Goal: Task Accomplishment & Management: Use online tool/utility

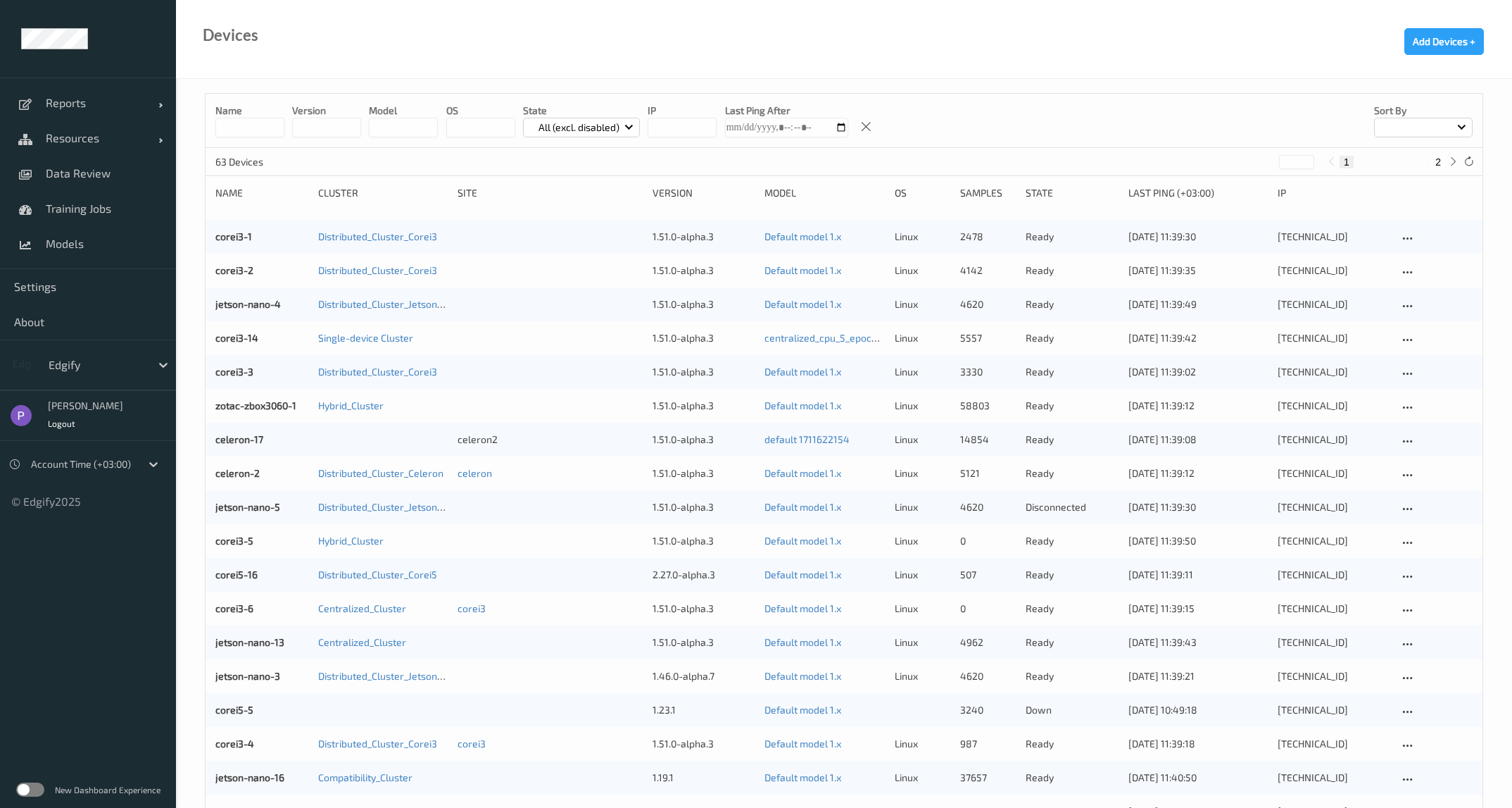
click at [37, 789] on label at bounding box center [30, 789] width 28 height 14
click at [74, 173] on span "Data Review" at bounding box center [103, 173] width 116 height 14
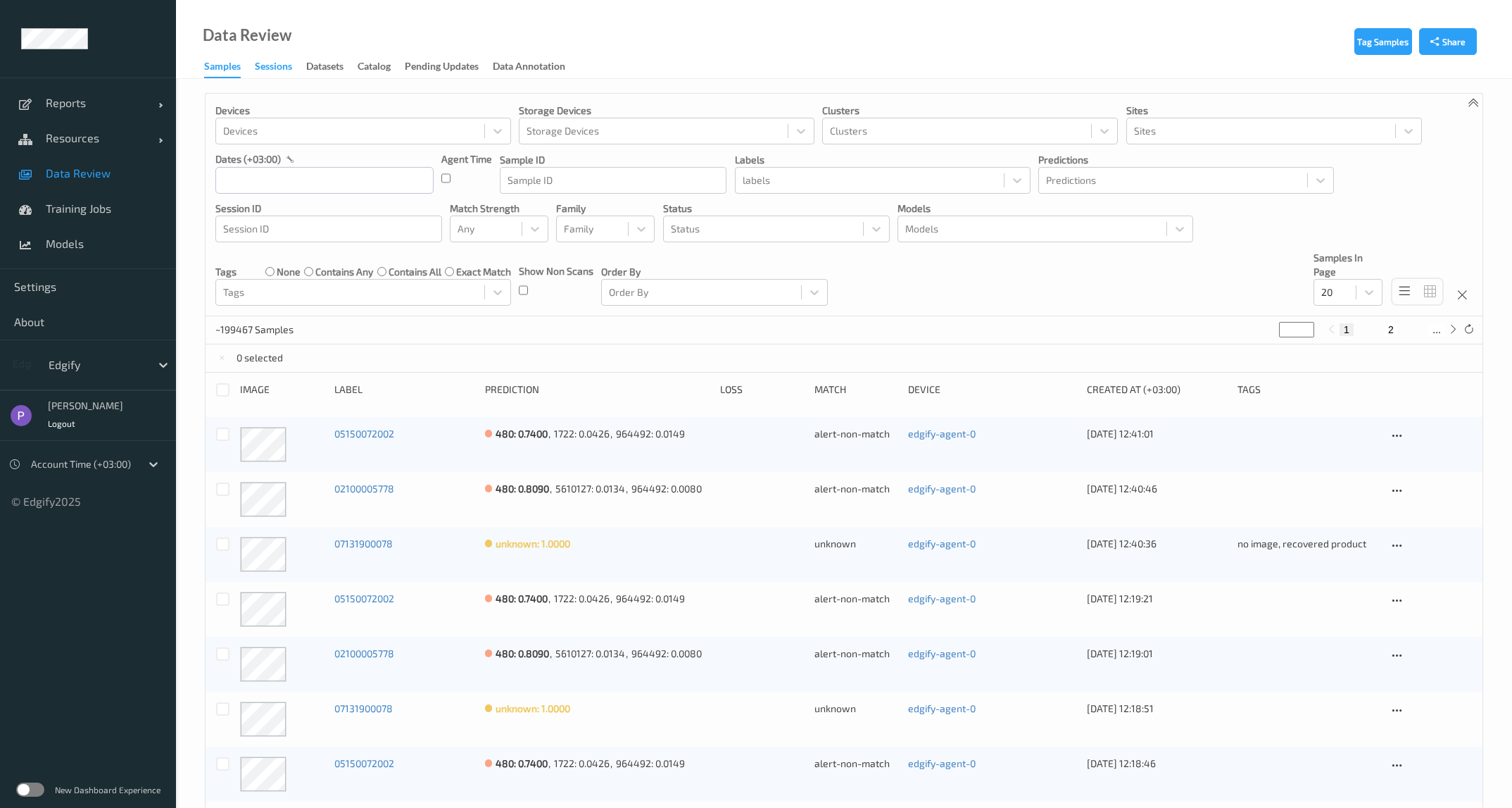
click at [265, 65] on div "Sessions" at bounding box center [273, 68] width 37 height 17
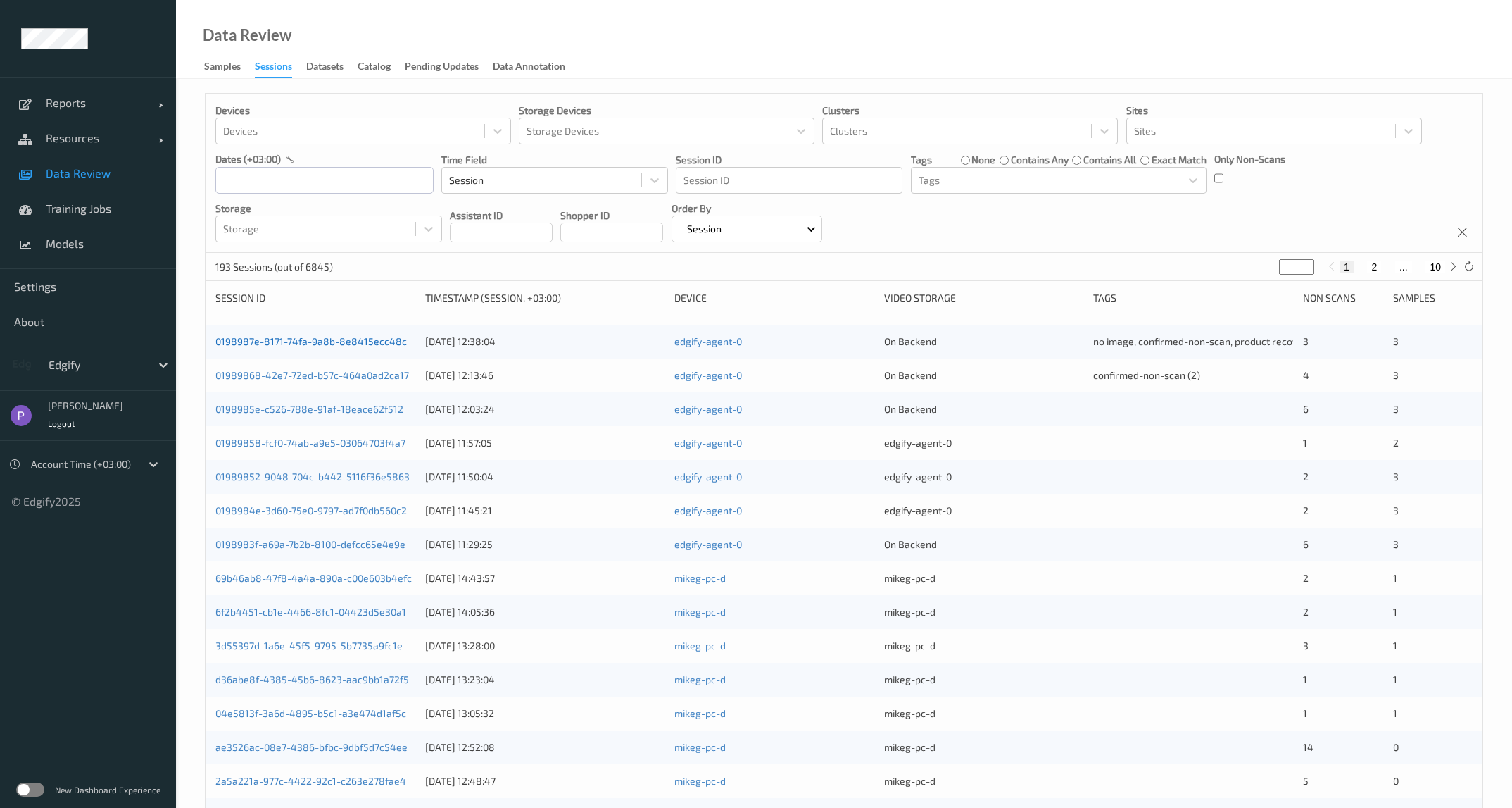
click at [338, 345] on link "0198987e-8171-74fa-9a8b-8e8415ecc48c" at bounding box center [311, 342] width 192 height 12
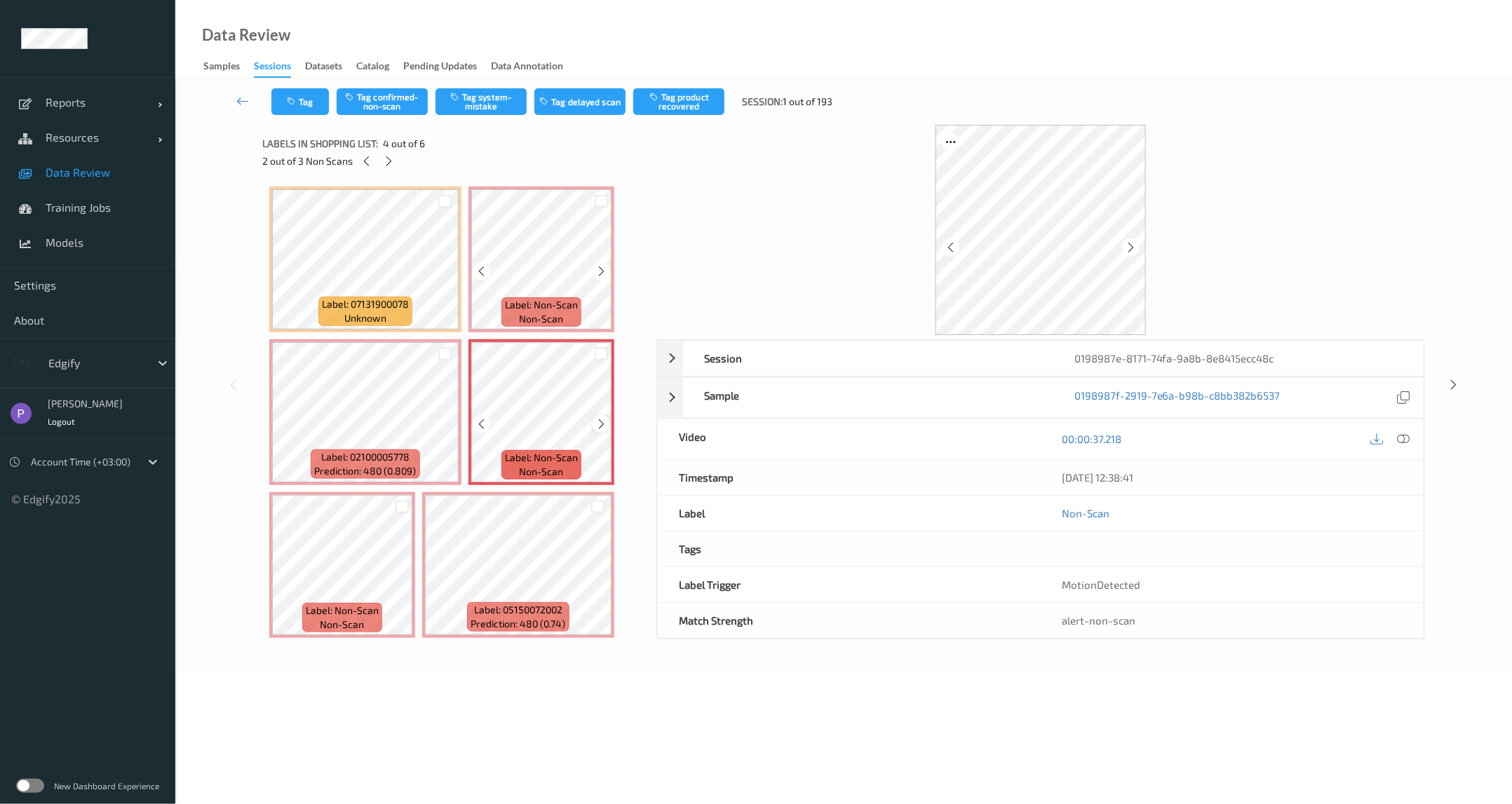
click at [603, 421] on icon at bounding box center [601, 424] width 12 height 13
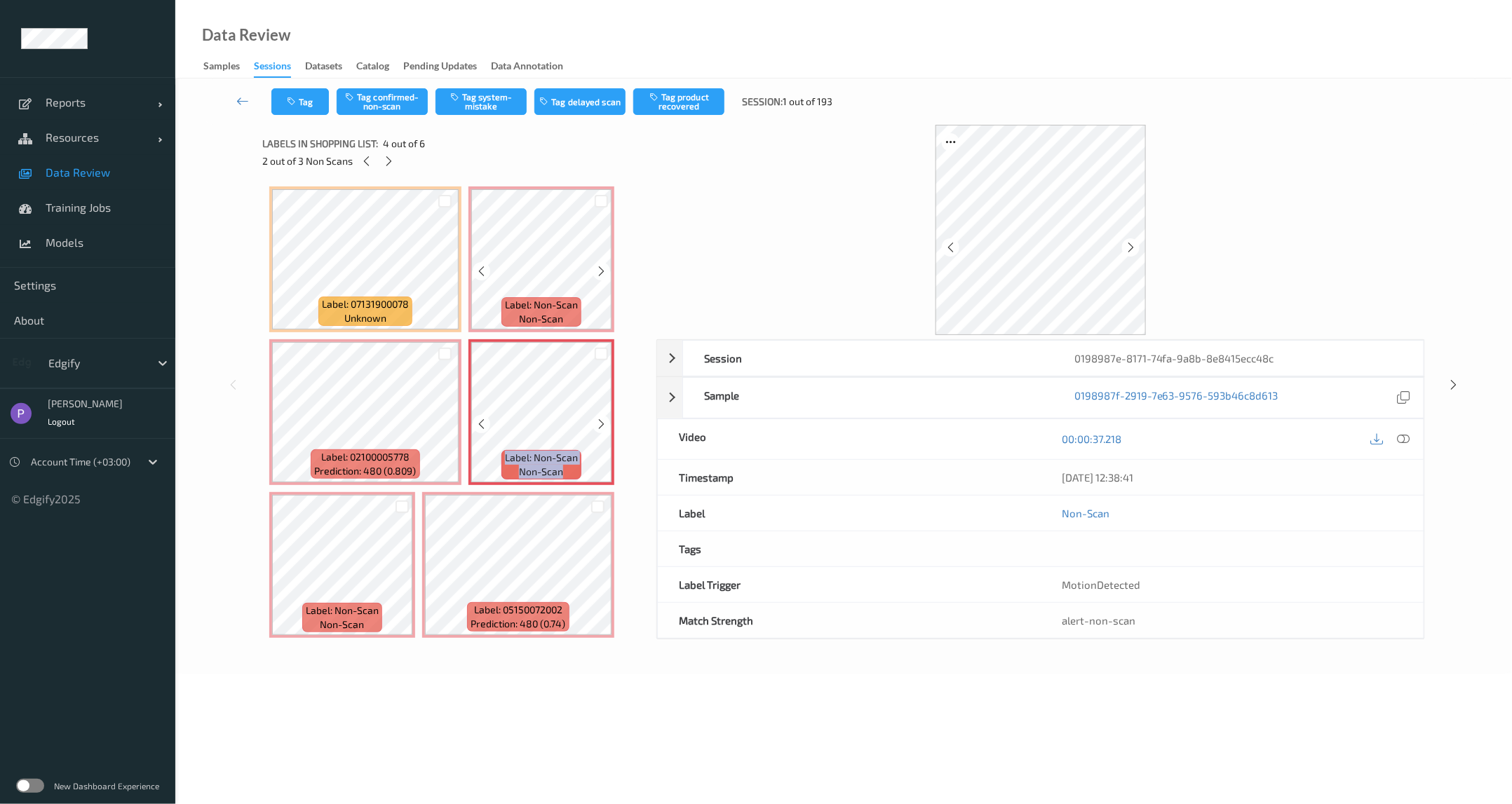
click at [603, 421] on icon at bounding box center [601, 424] width 12 height 13
click at [707, 199] on div at bounding box center [1040, 230] width 769 height 210
click at [639, 148] on div "Labels in shopping list: 4 out of 6" at bounding box center [454, 143] width 384 height 17
click at [593, 425] on div at bounding box center [601, 423] width 17 height 17
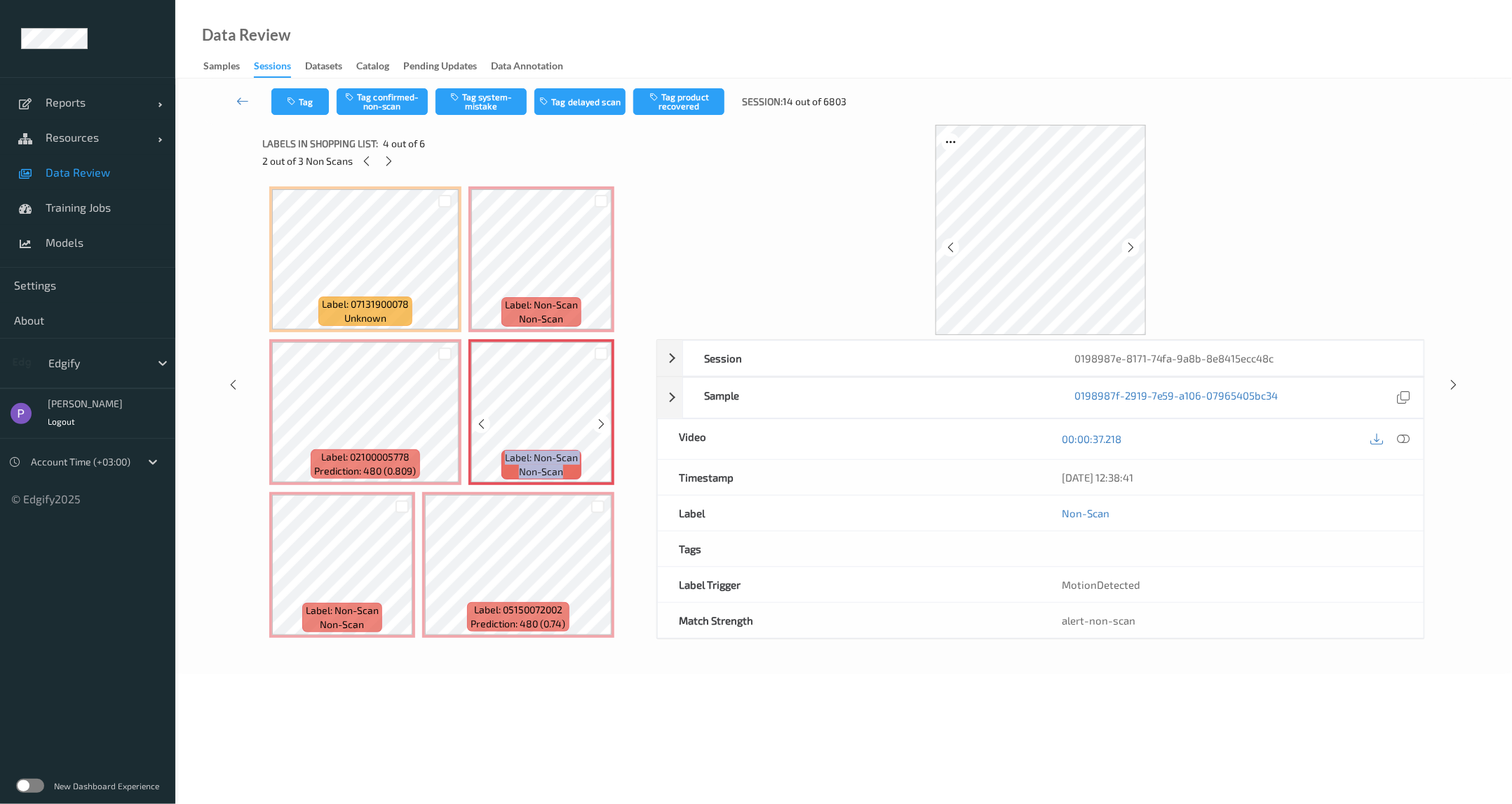
click at [594, 425] on div at bounding box center [601, 423] width 17 height 17
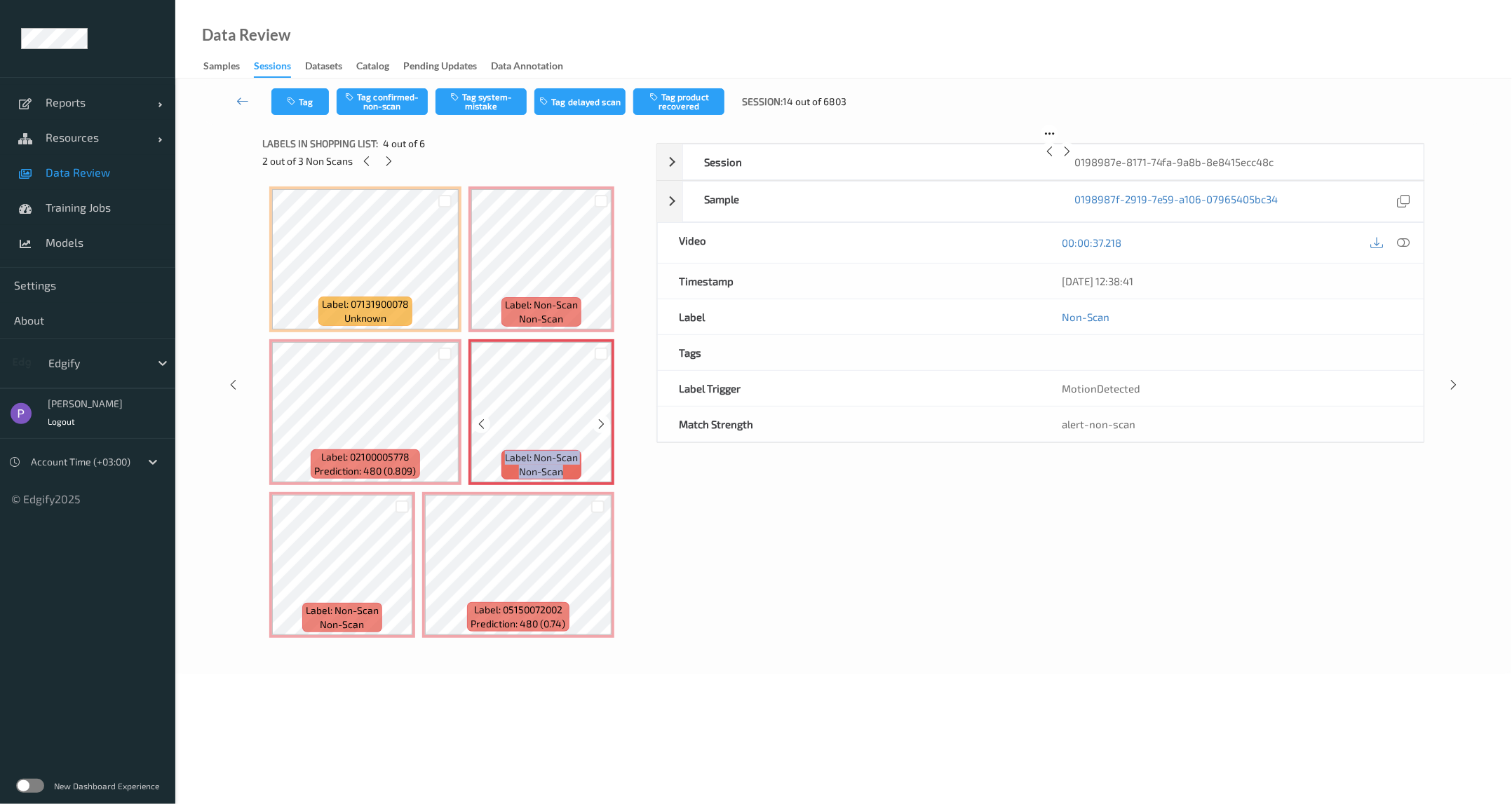
click at [594, 425] on div at bounding box center [601, 423] width 17 height 17
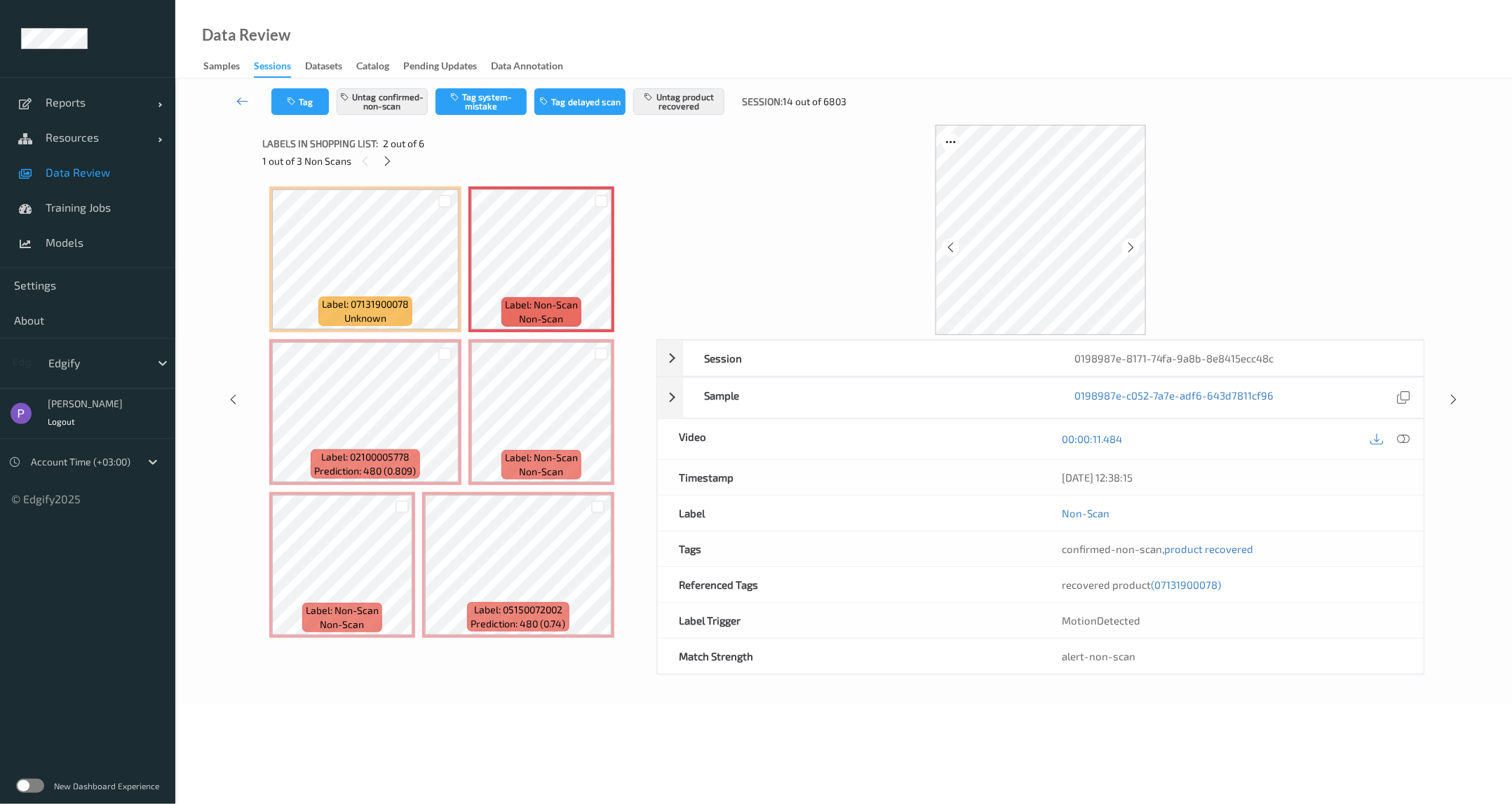
click at [39, 784] on label at bounding box center [30, 785] width 28 height 14
